Goal: Task Accomplishment & Management: Use online tool/utility

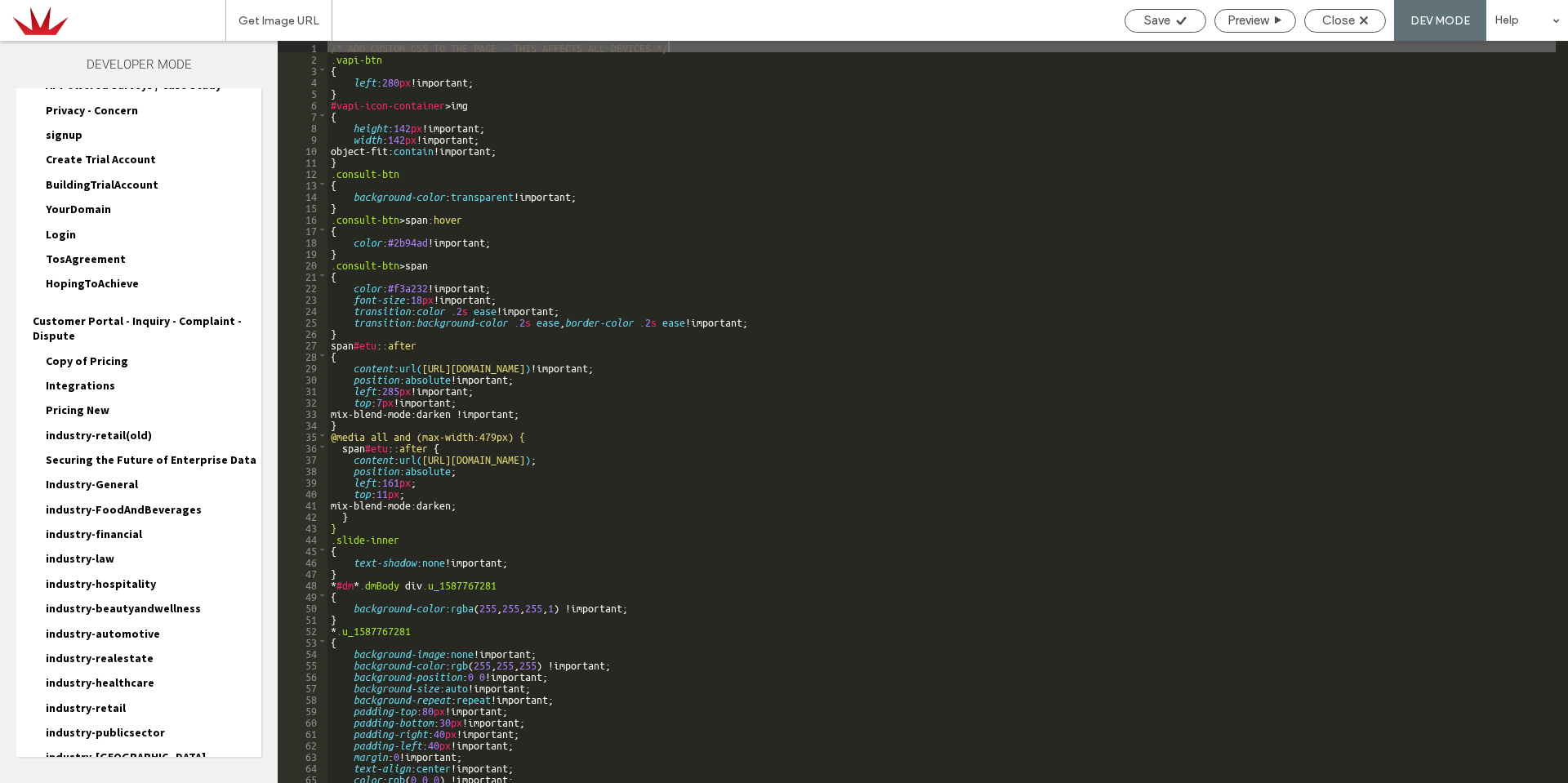
scroll to position [2888, 0]
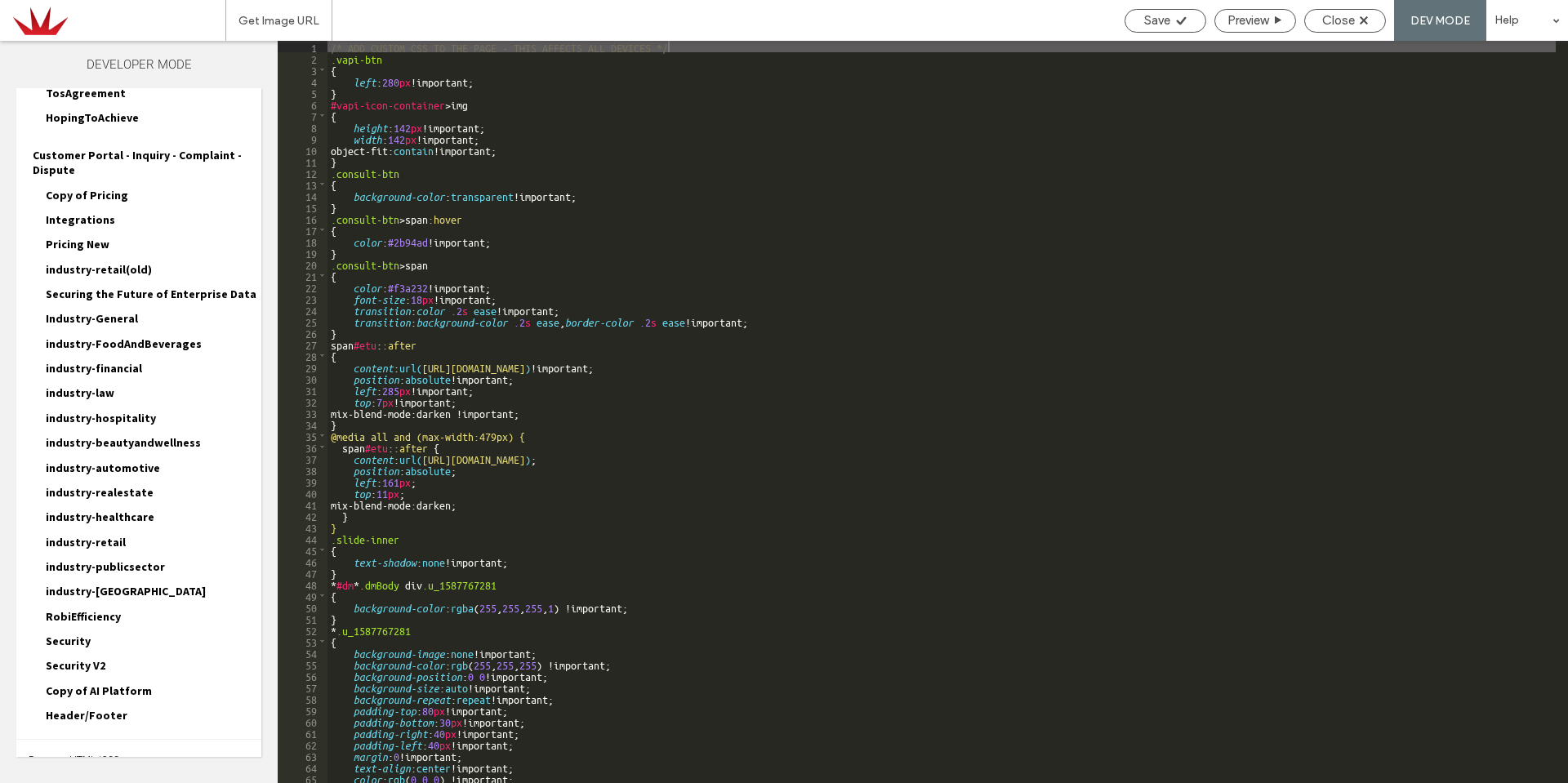
scroll to position [3015, 0]
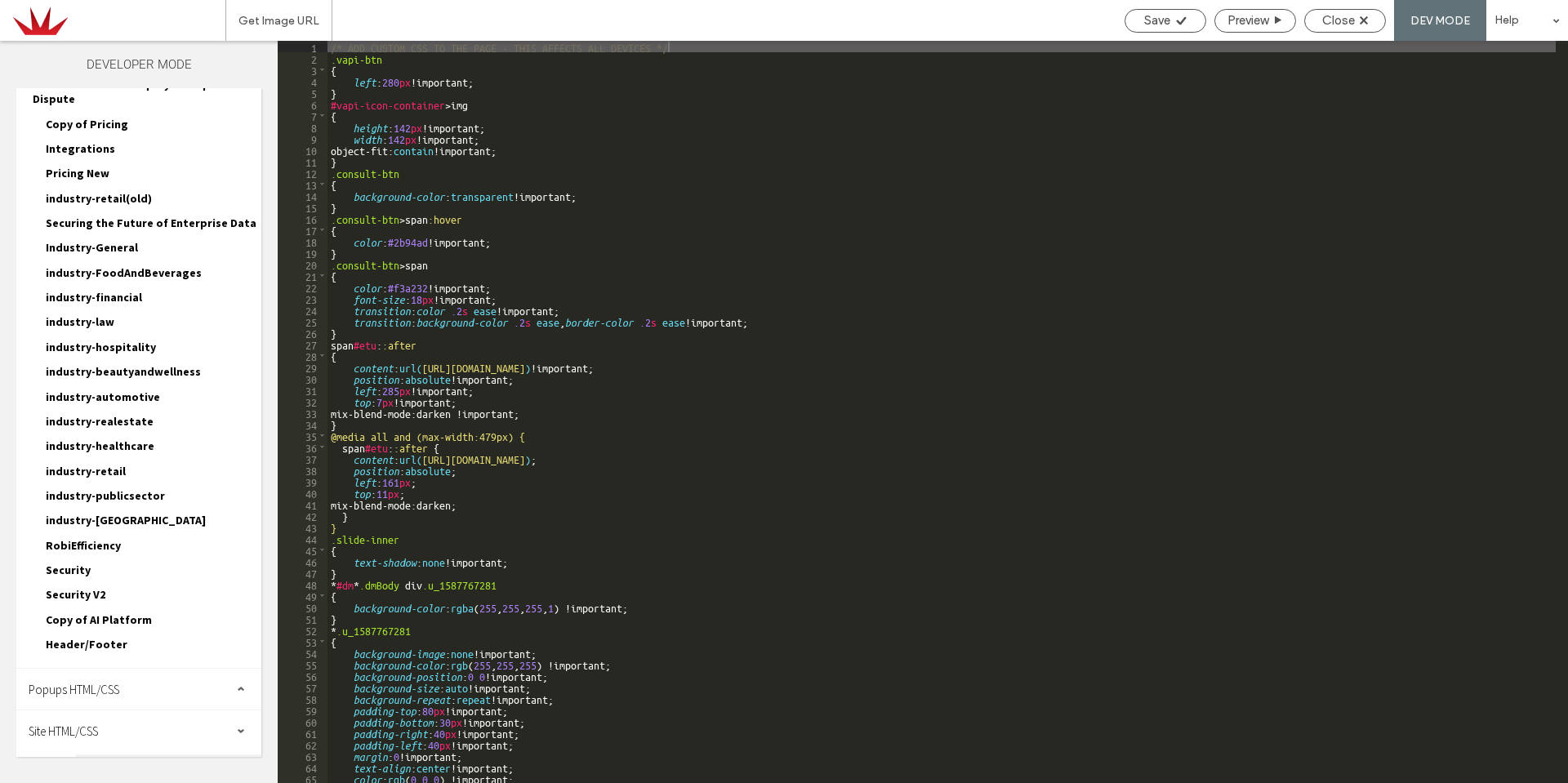
click at [133, 755] on span "head-section.html" at bounding box center [168, 763] width 186 height 16
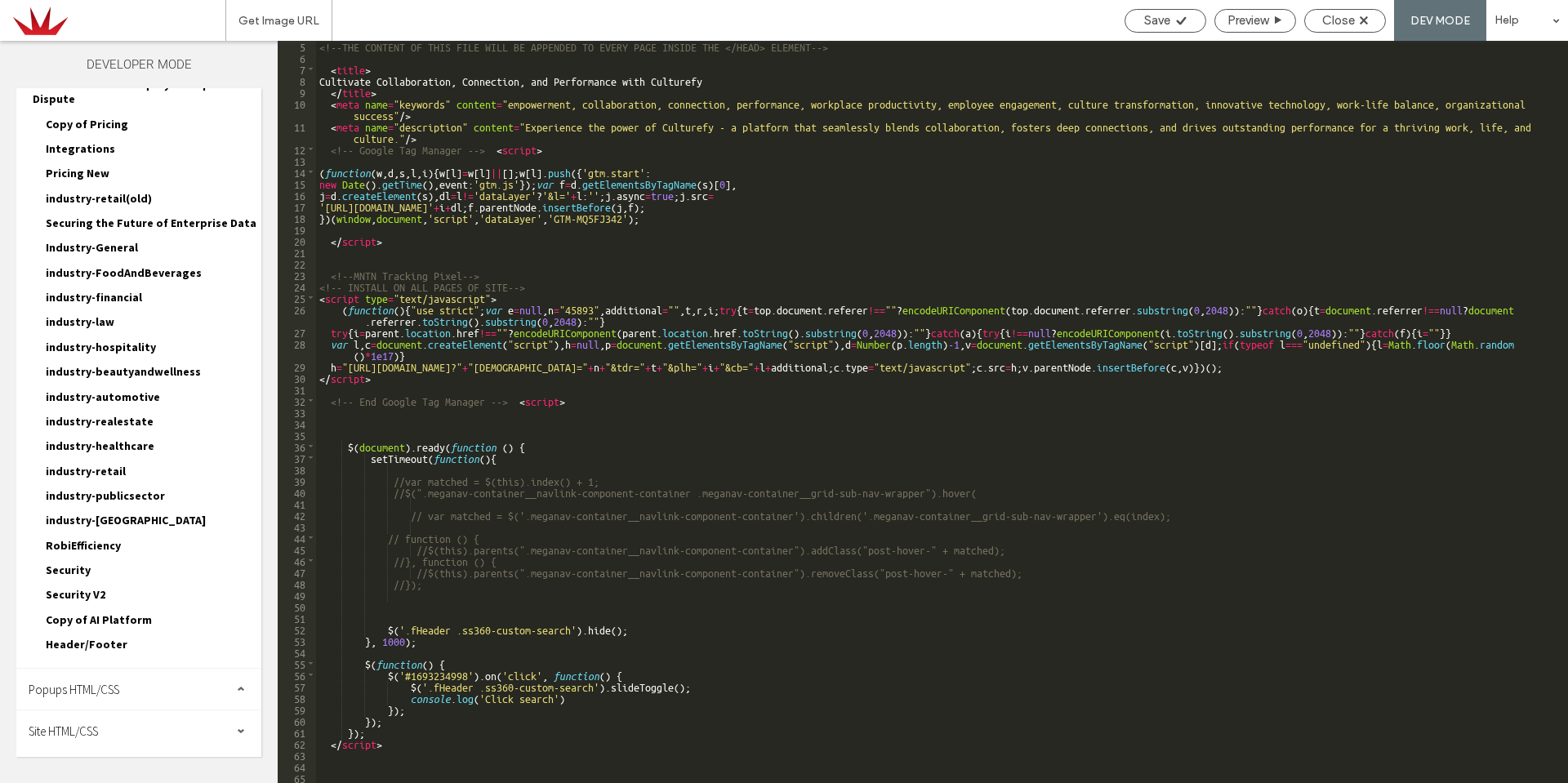
scroll to position [47, 0]
click at [424, 260] on div "<!--THE CONTENT OF THIS FILE WILL BE APPENDED TO EVERY PAGE INSIDE THE </HEAD> …" at bounding box center [935, 423] width 1240 height 766
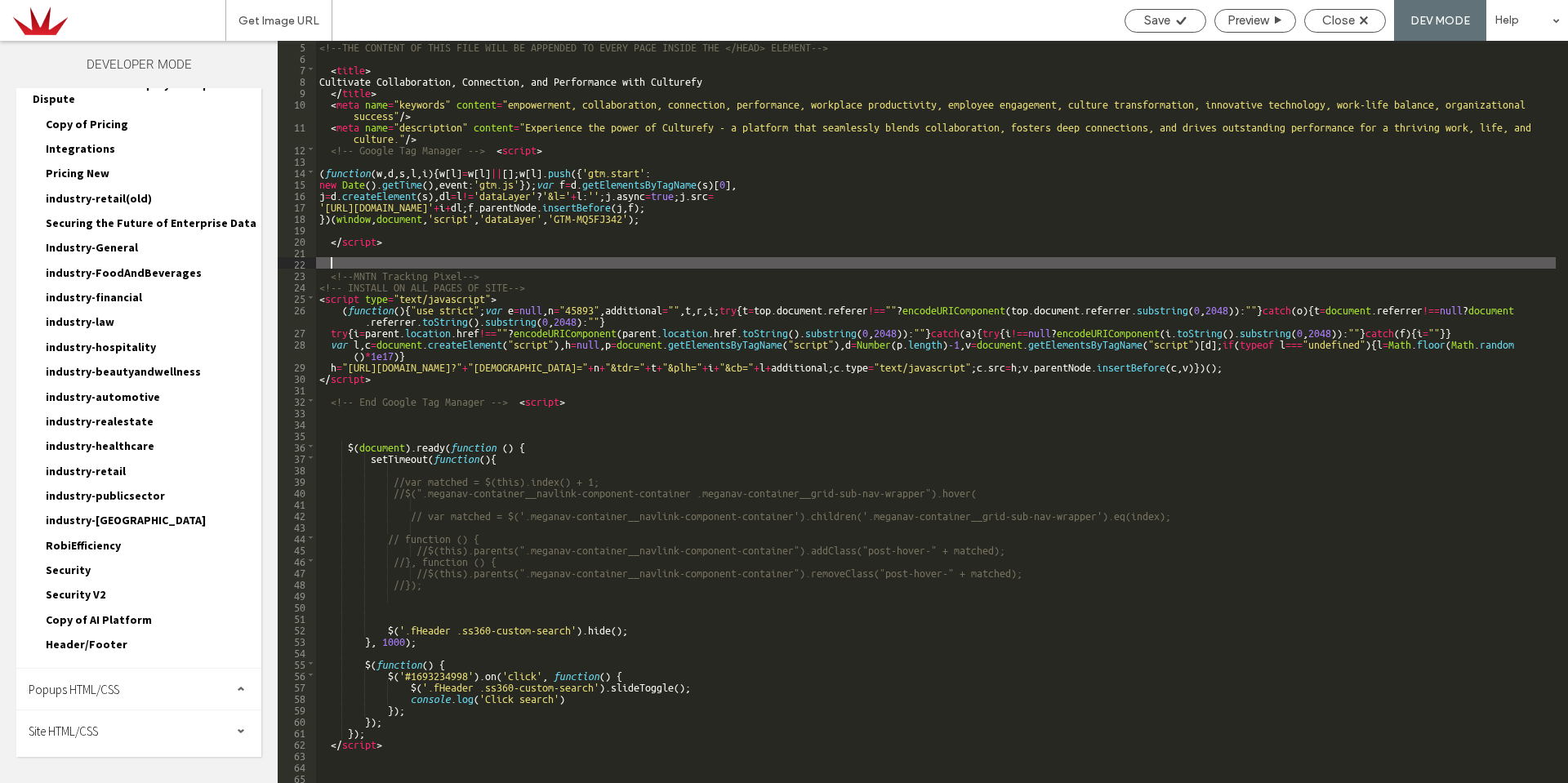
click at [390, 250] on div "<!--THE CONTENT OF THIS FILE WILL BE APPENDED TO EVERY PAGE INSIDE THE </HEAD> …" at bounding box center [935, 423] width 1240 height 766
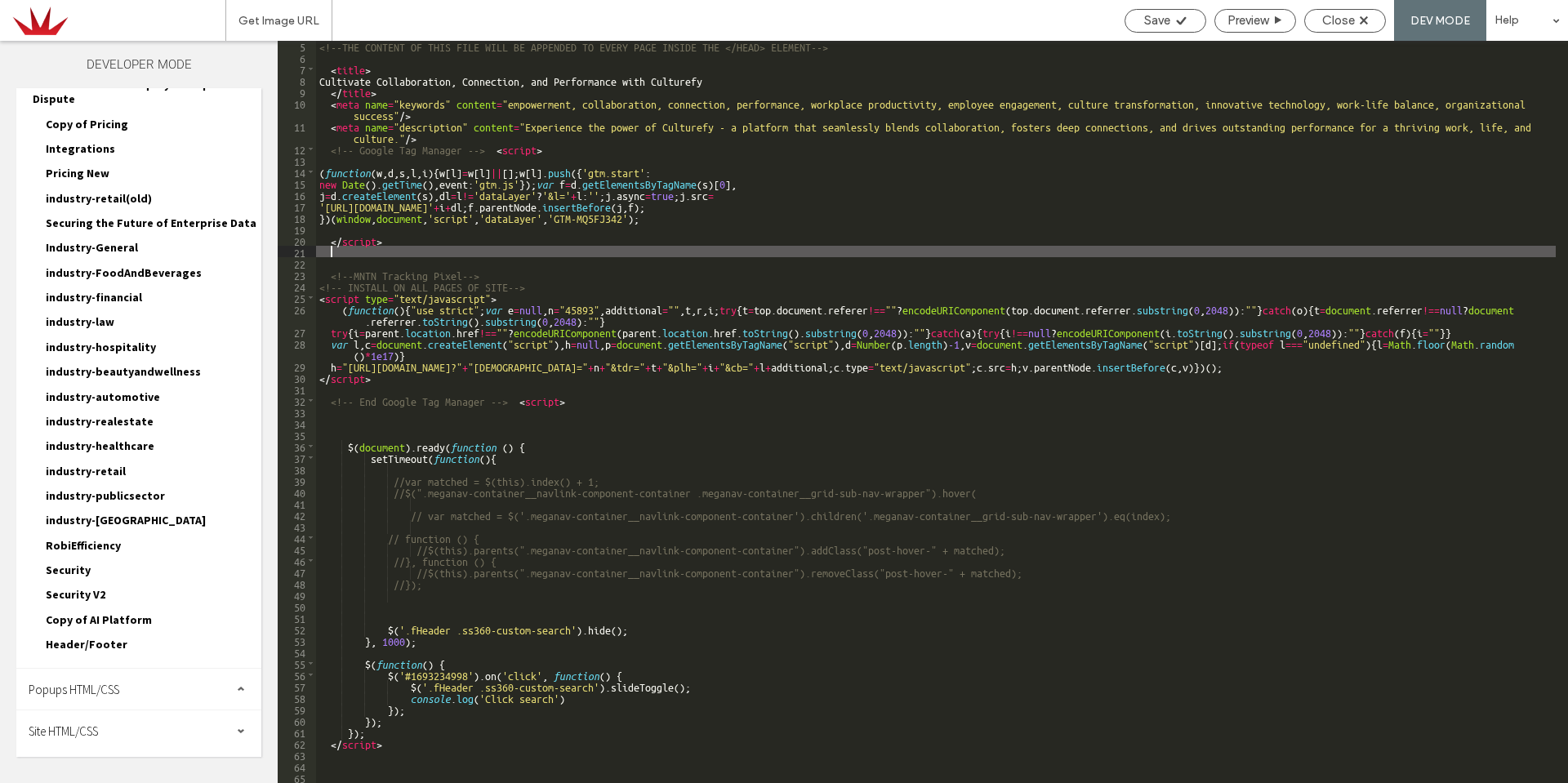
click at [392, 245] on div "<!--THE CONTENT OF THIS FILE WILL BE APPENDED TO EVERY PAGE INSIDE THE </HEAD> …" at bounding box center [935, 423] width 1240 height 766
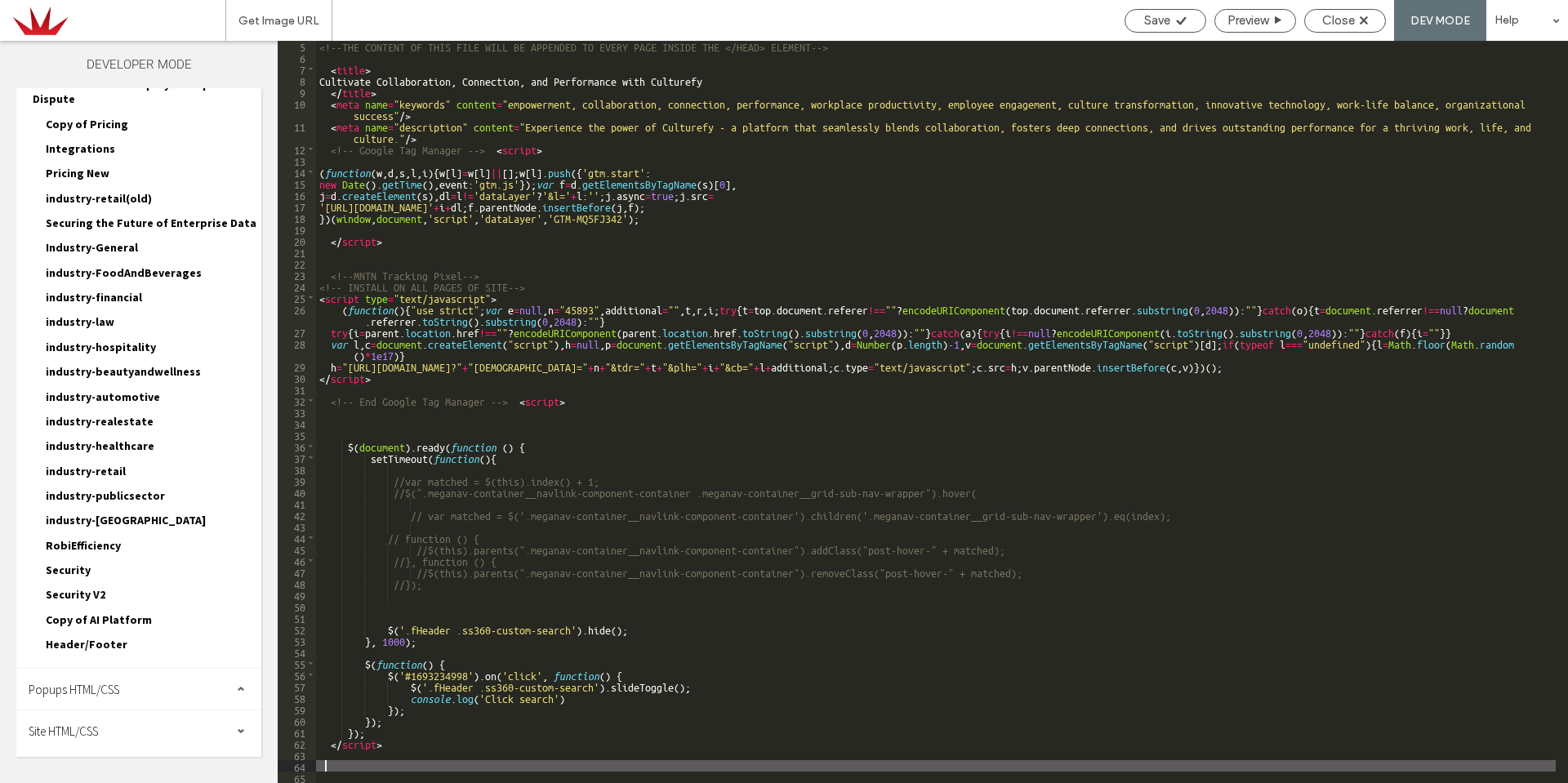
click at [446, 761] on div "<!--THE CONTENT OF THIS FILE WILL BE APPENDED TO EVERY PAGE INSIDE THE </HEAD> …" at bounding box center [935, 423] width 1240 height 766
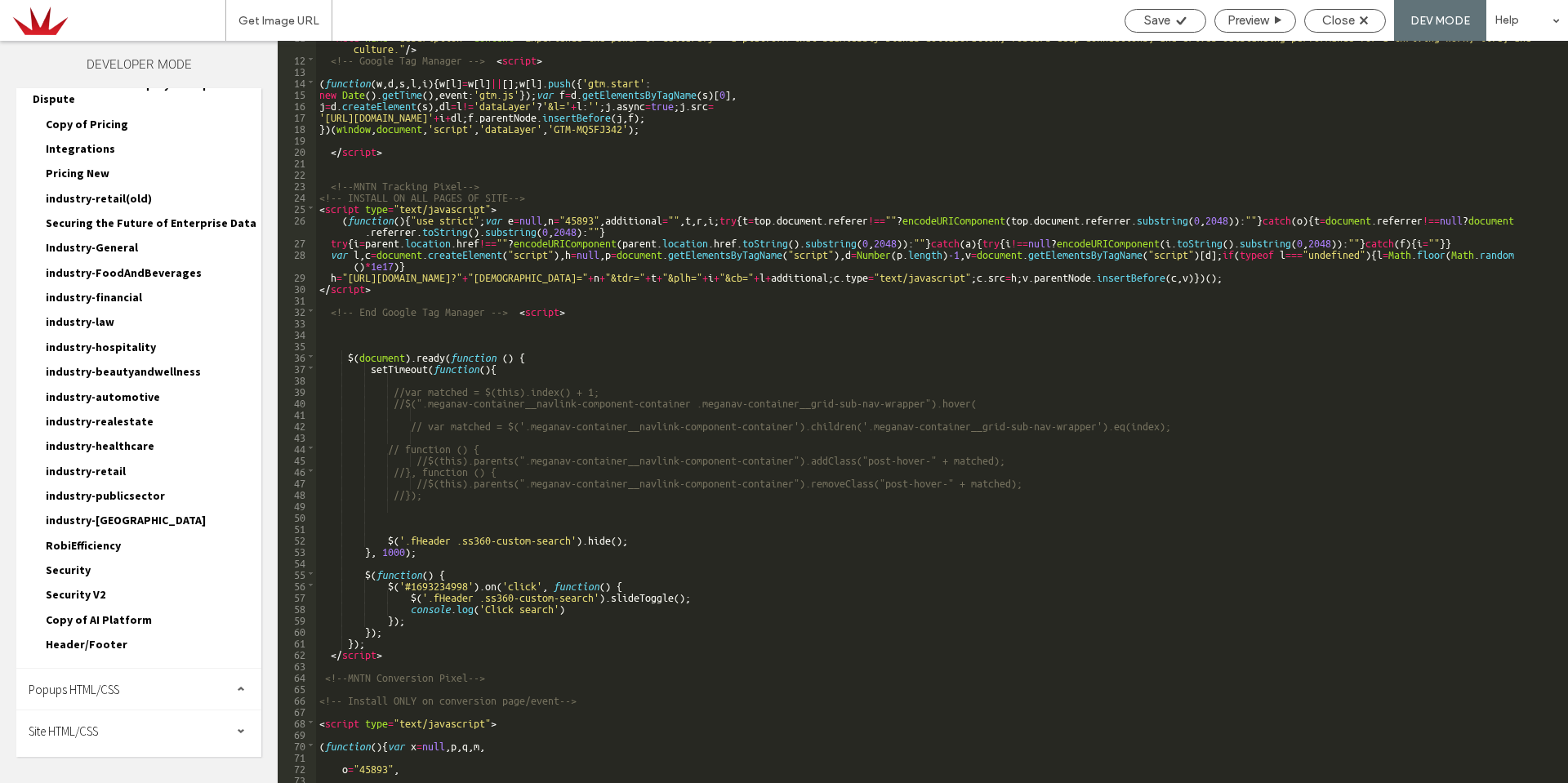
scroll to position [0, 0]
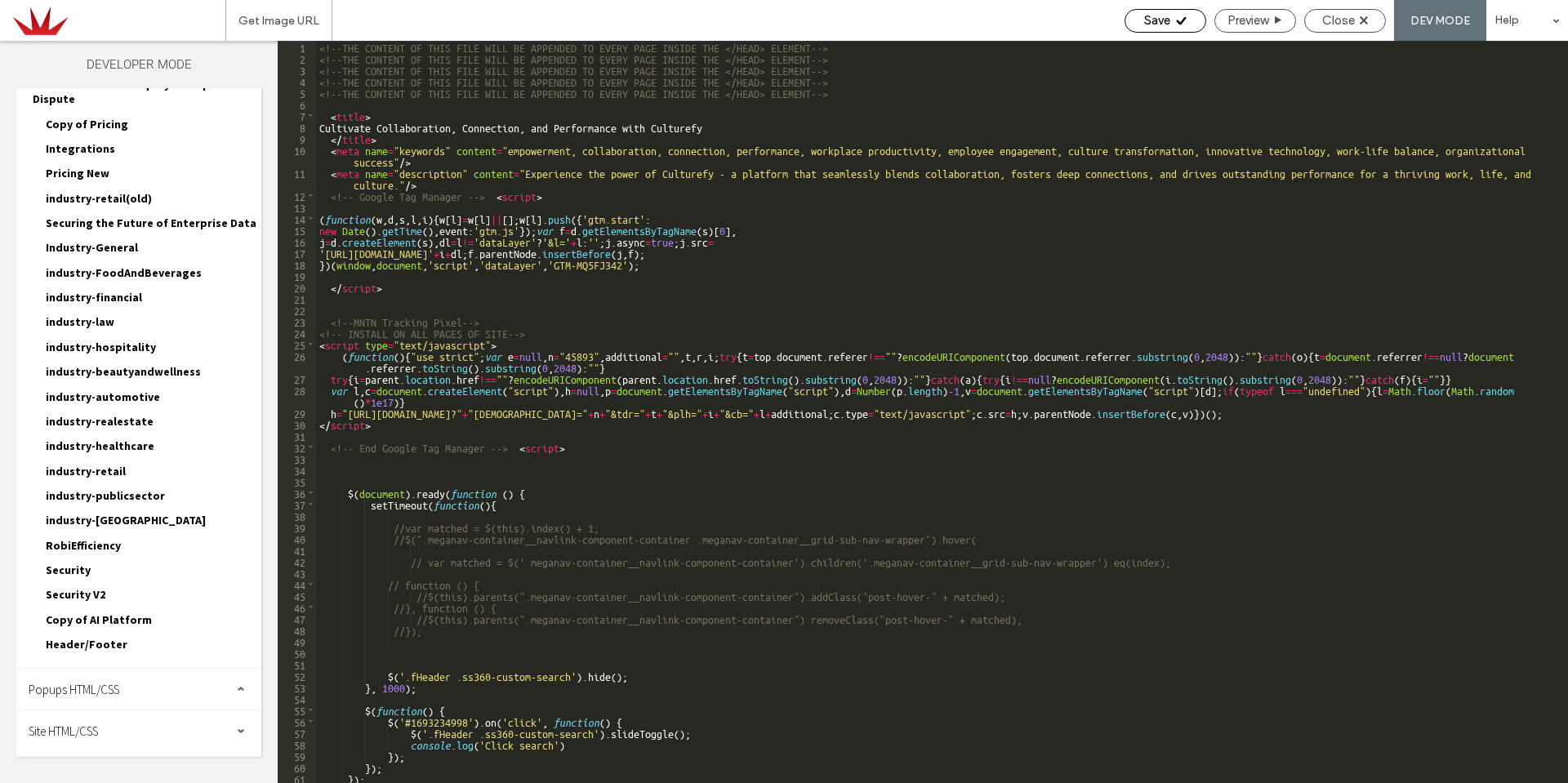
click at [1153, 16] on span "Save" at bounding box center [1157, 20] width 27 height 15
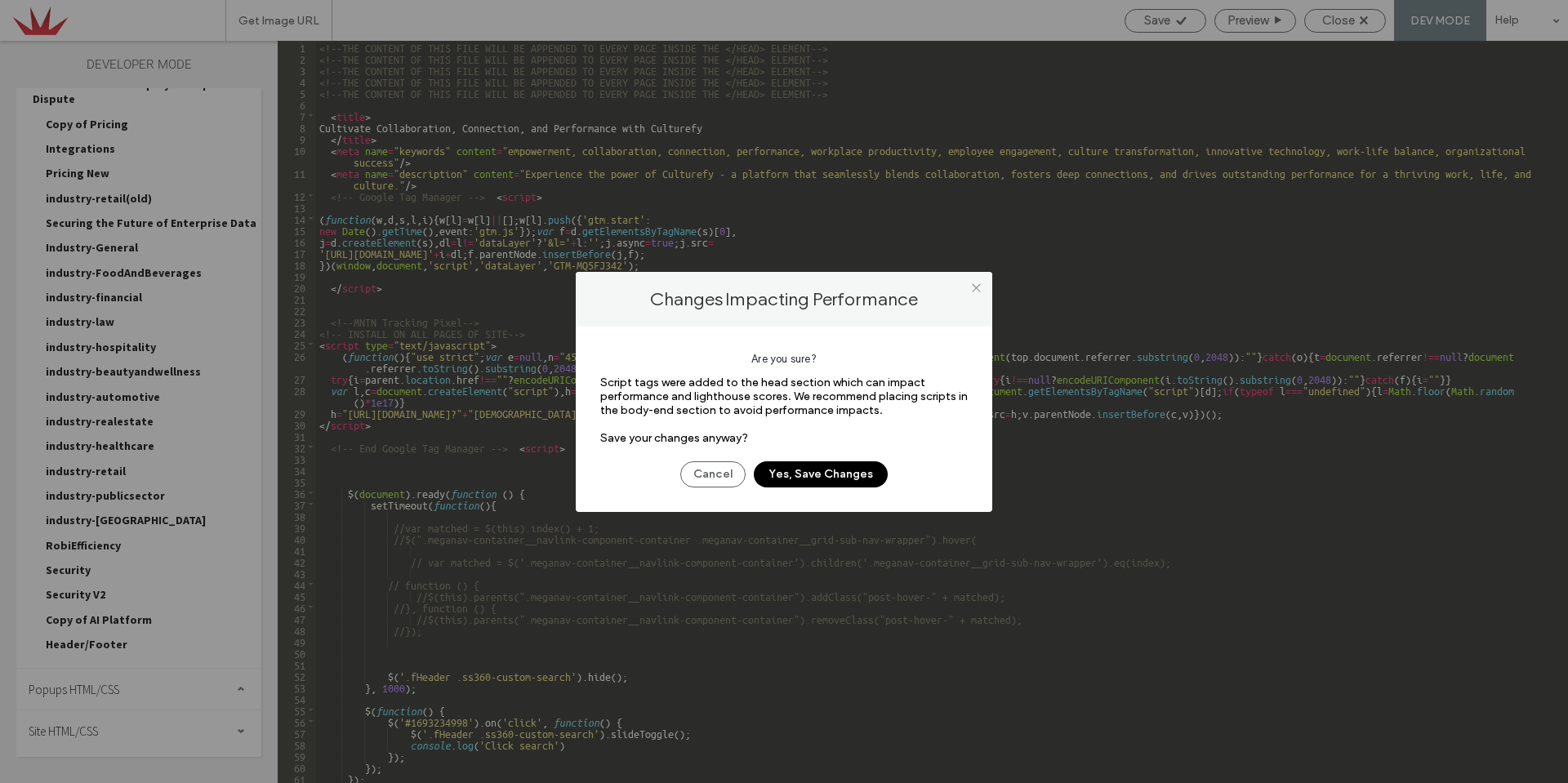
click at [805, 472] on button "Yes, Save Changes" at bounding box center [821, 474] width 134 height 27
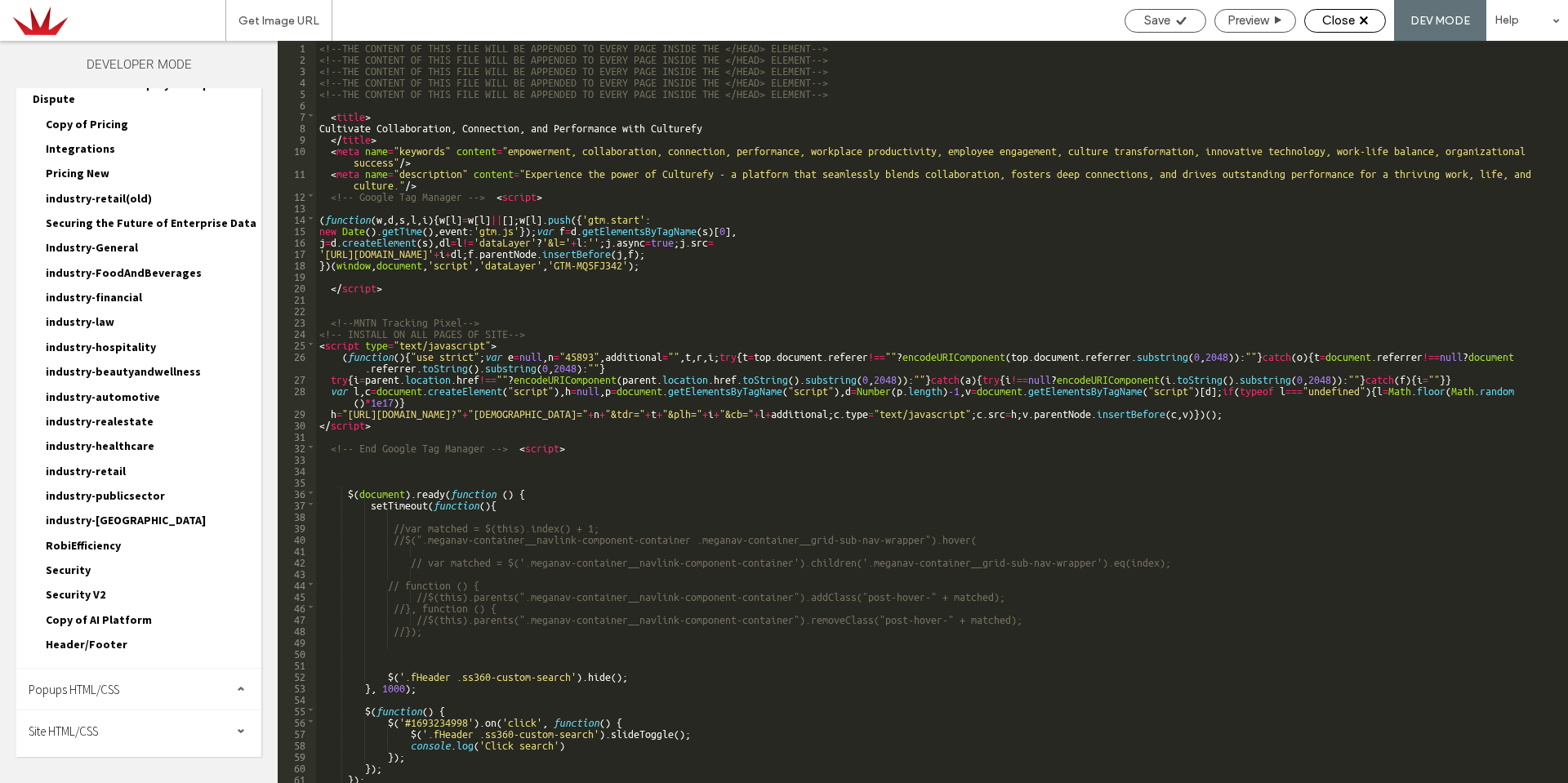
click at [1363, 20] on use at bounding box center [1363, 20] width 8 height 8
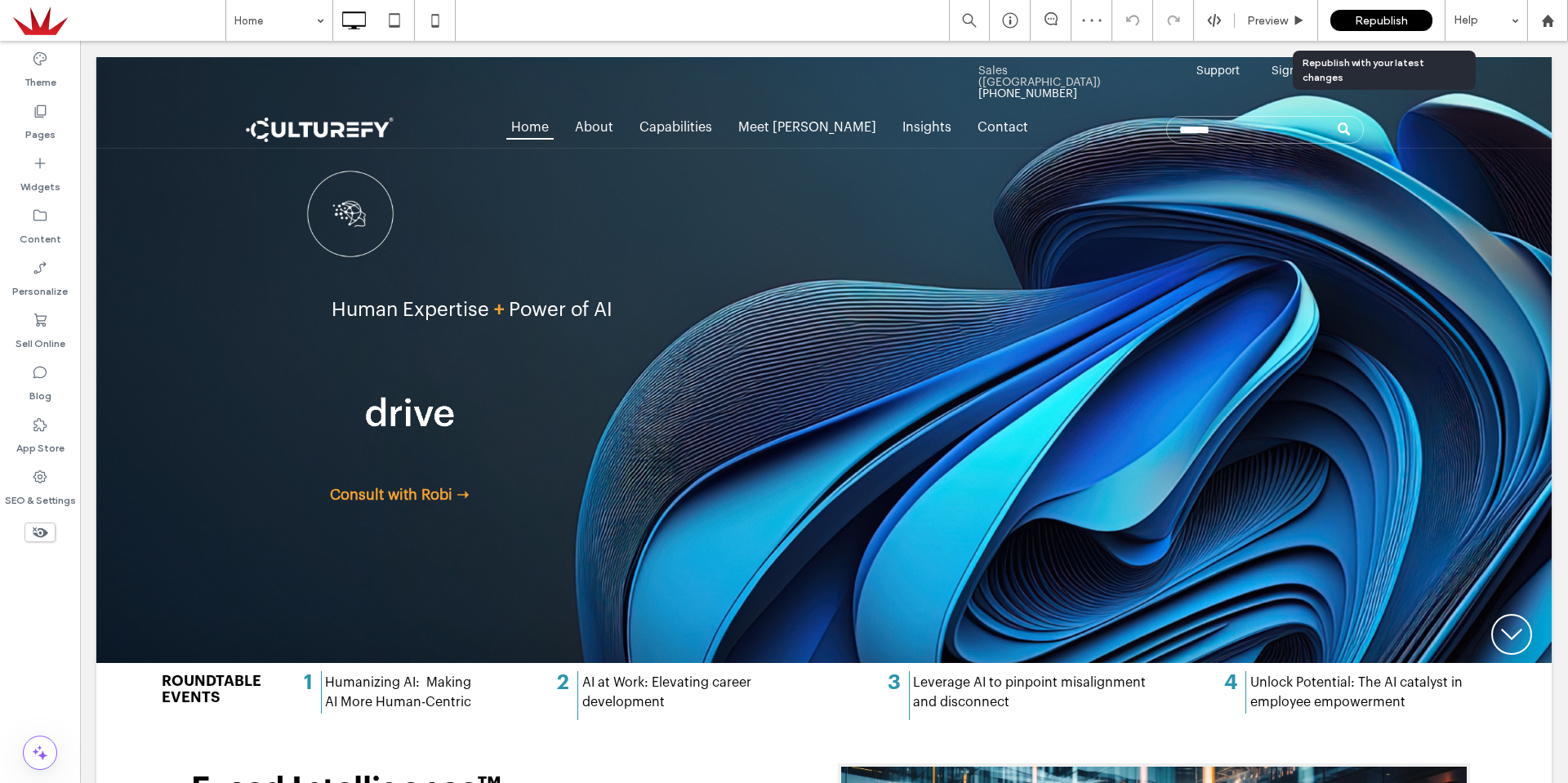
click at [1363, 17] on span "Republish" at bounding box center [1381, 20] width 53 height 14
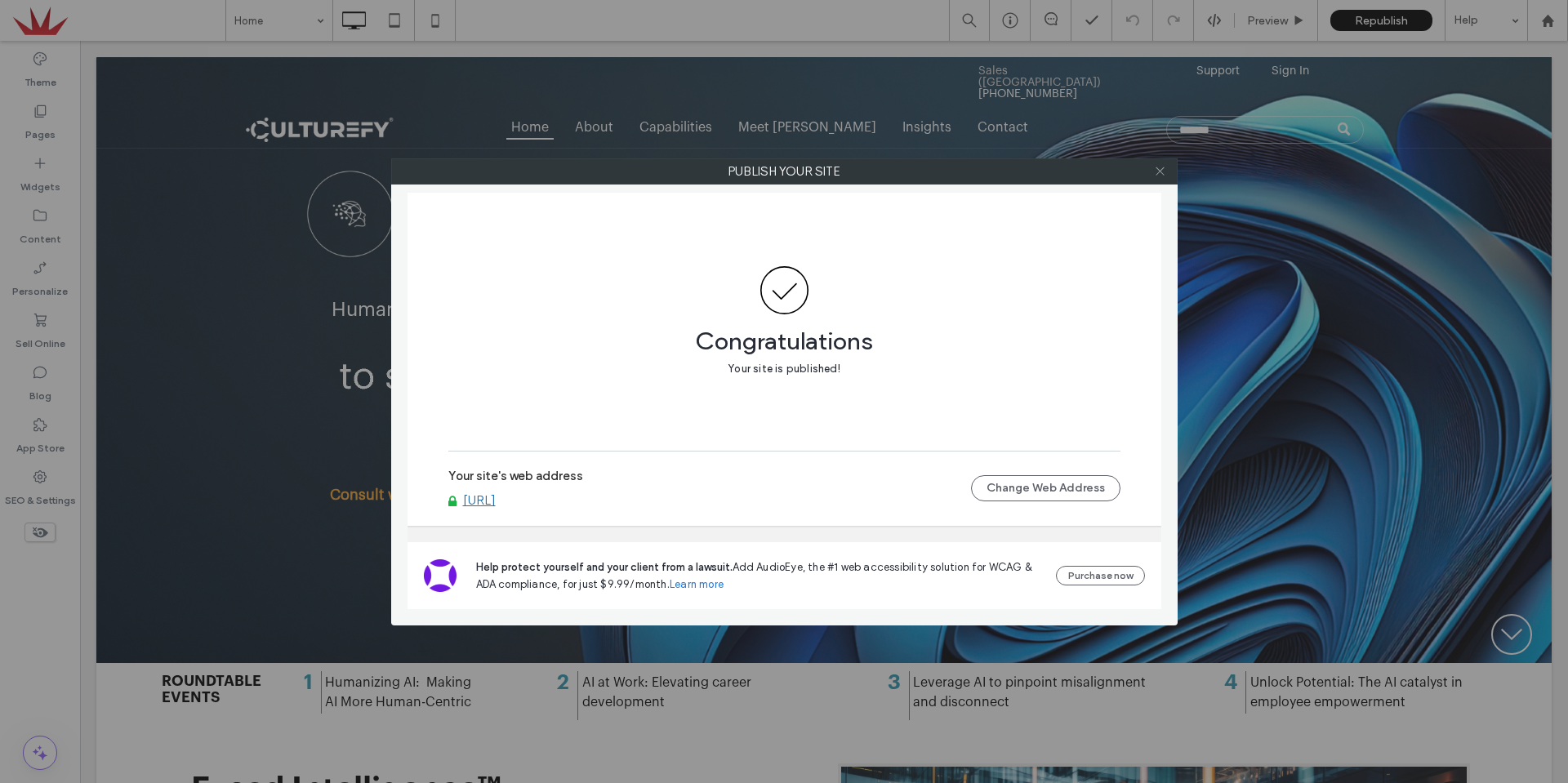
click at [1163, 175] on icon at bounding box center [1159, 170] width 12 height 12
